Goal: Find specific page/section: Find specific page/section

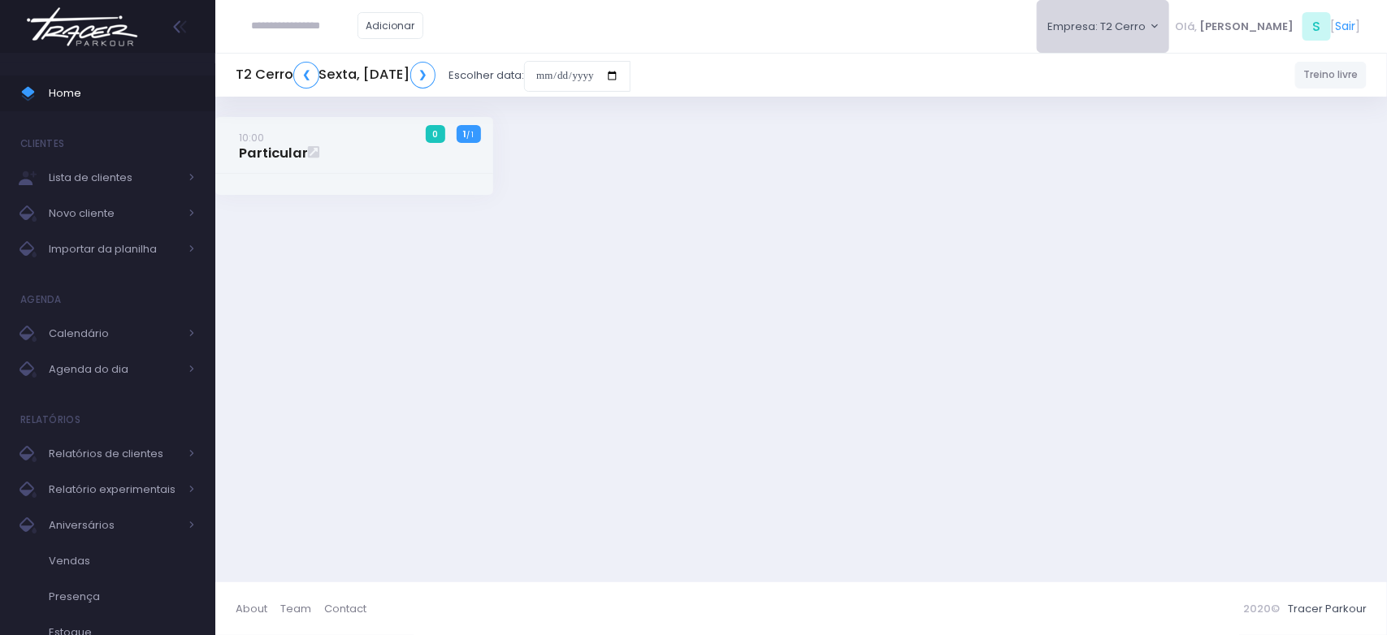
click at [1170, 21] on button "Empresa: T2 Cerro" at bounding box center [1103, 26] width 133 height 53
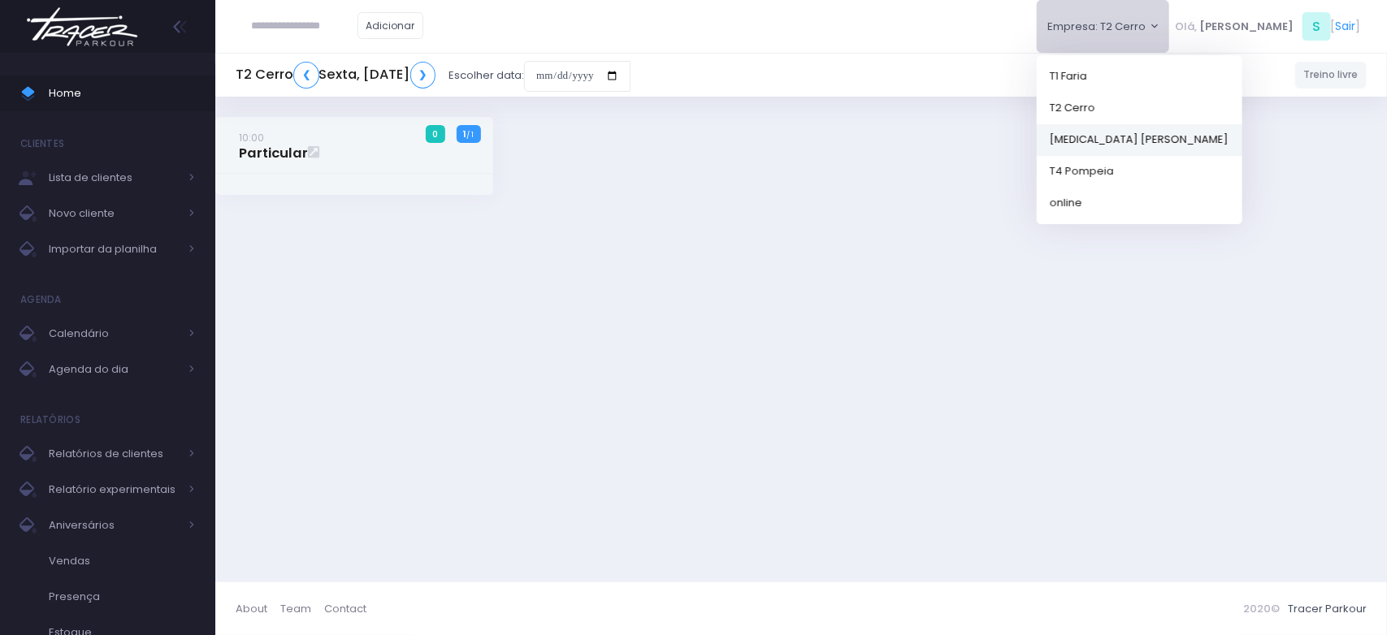
click at [1191, 128] on link "[MEDICAL_DATA] [PERSON_NAME]" at bounding box center [1140, 139] width 206 height 32
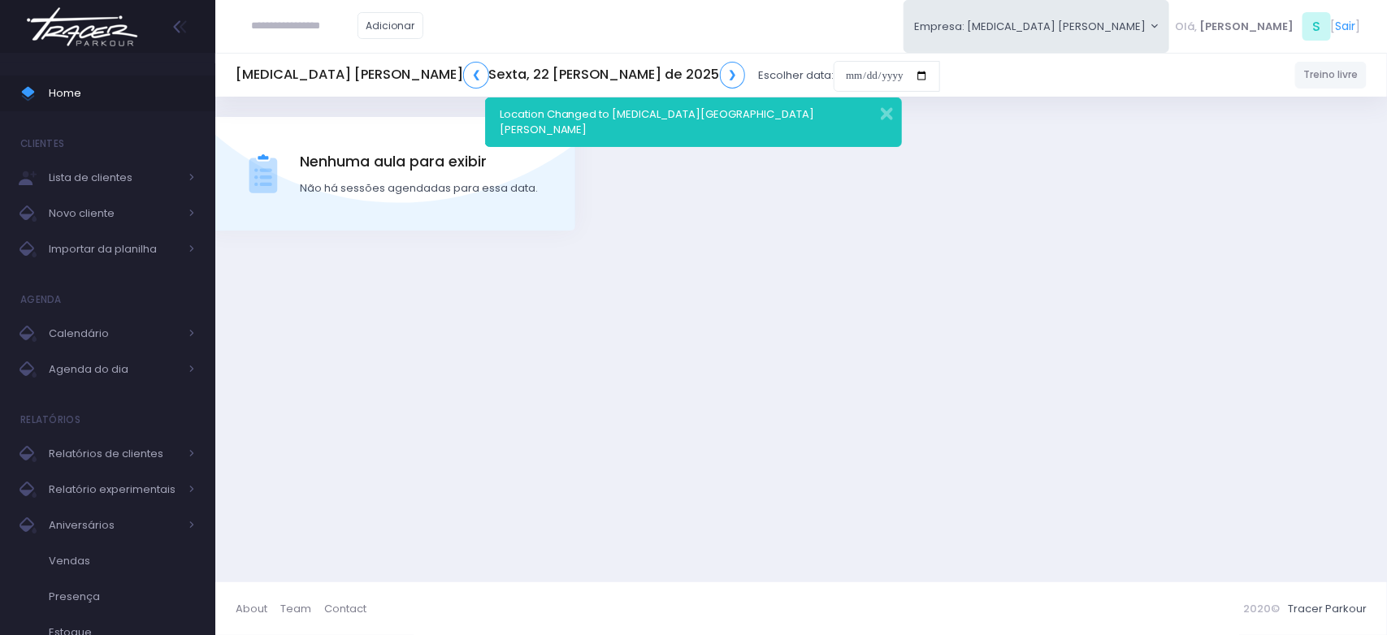
click at [287, 16] on input "text" at bounding box center [305, 26] width 106 height 31
type input "******"
click input "submit" at bounding box center [0, 0] width 0 height 0
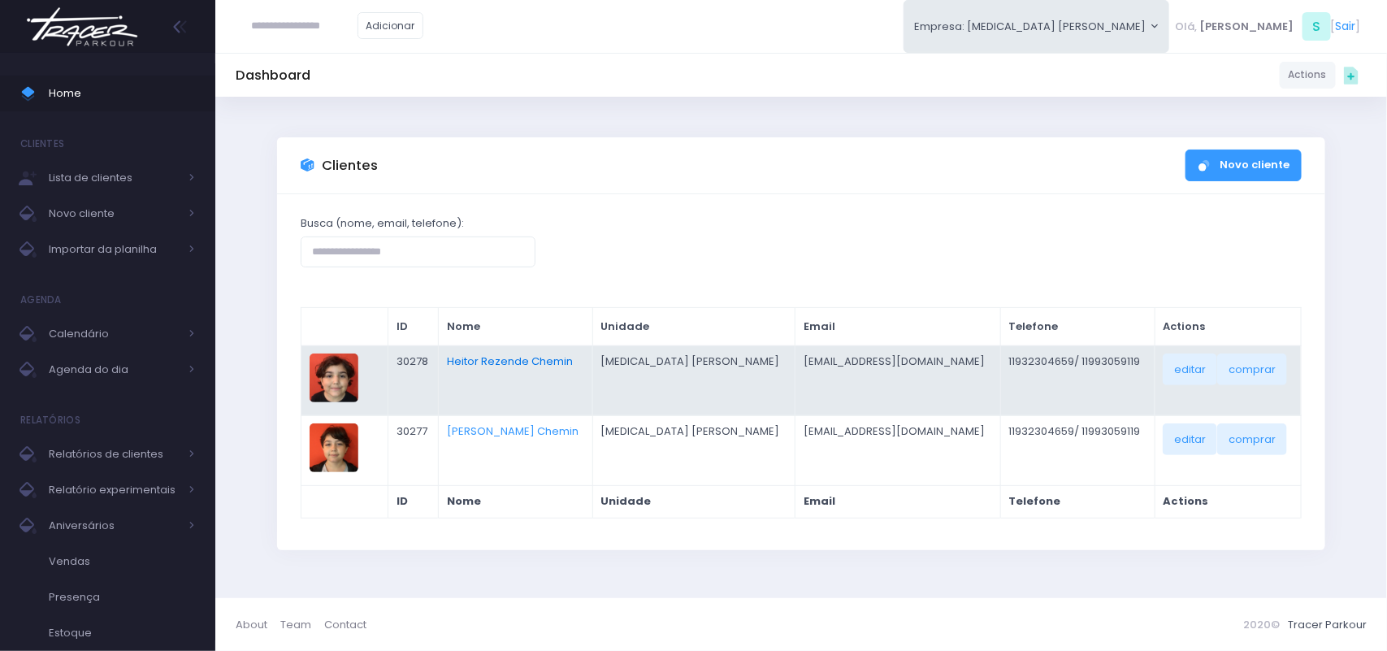
click at [514, 362] on link "Heitor Rezende Chemin" at bounding box center [510, 360] width 126 height 15
